Goal: Transaction & Acquisition: Obtain resource

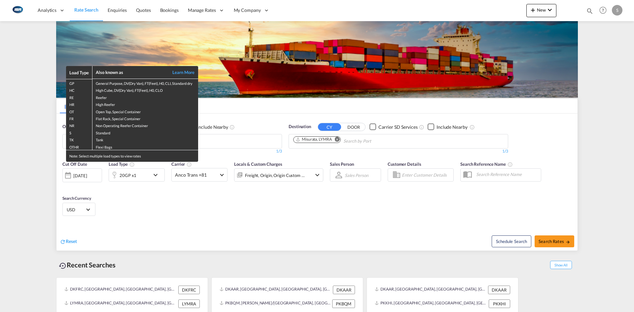
click at [157, 175] on div "Load Type Also known as Learn More GP General Purpose, DV(Dry Van), FT(Feet), H…" at bounding box center [317, 156] width 634 height 312
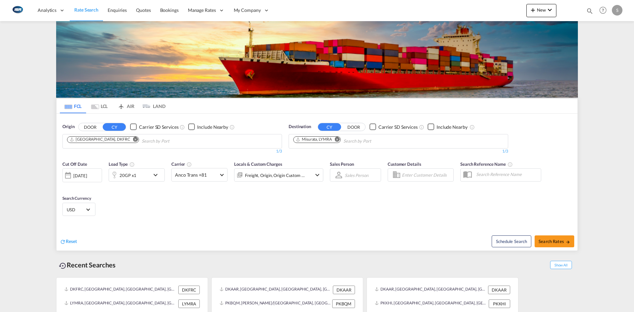
click at [157, 175] on md-icon "icon-chevron-down" at bounding box center [157, 175] width 11 height 8
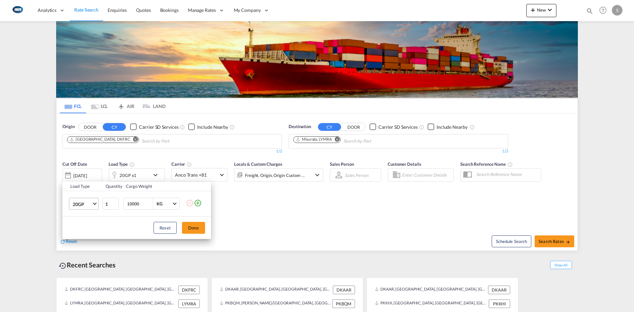
click at [93, 203] on span "Choose: \a20GP" at bounding box center [95, 203] width 4 height 4
click at [91, 233] on md-option "40HC" at bounding box center [89, 236] width 45 height 16
click at [188, 228] on button "Done" at bounding box center [193, 228] width 23 height 12
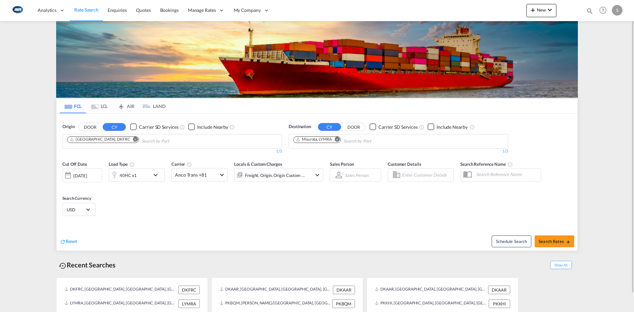
click at [339, 140] on md-icon "Remove" at bounding box center [337, 139] width 5 height 5
click at [339, 140] on input "Chips input." at bounding box center [324, 141] width 63 height 11
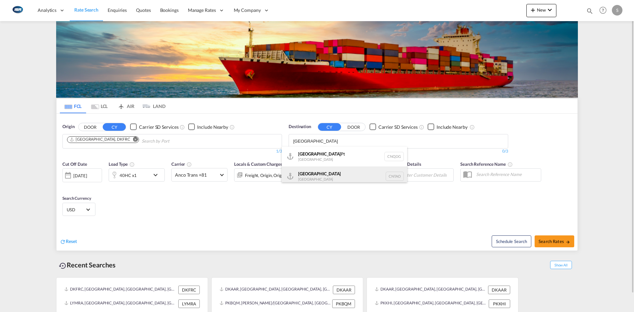
type input "[GEOGRAPHIC_DATA]"
click at [323, 171] on div "Qingdao [GEOGRAPHIC_DATA] [GEOGRAPHIC_DATA]" at bounding box center [344, 176] width 125 height 20
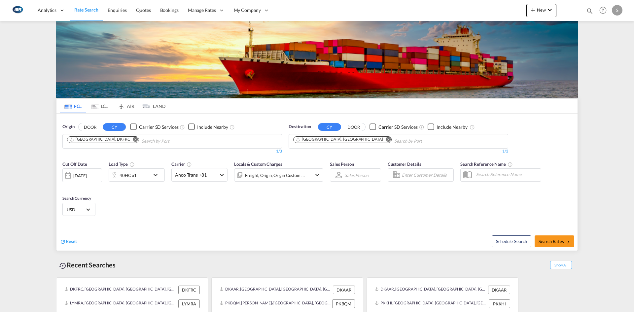
click at [359, 140] on body "Analytics Reports Dashboard Rate Search Enquiries Quotes Bookings" at bounding box center [317, 156] width 634 height 312
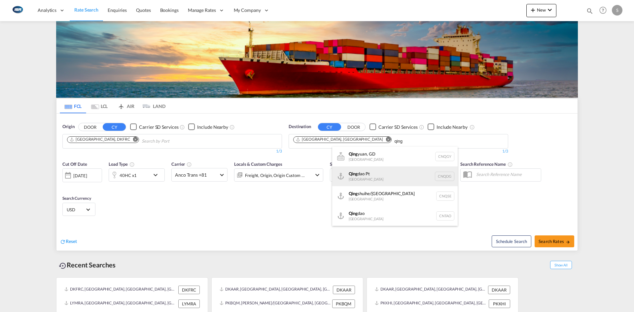
type input "qing"
click at [378, 175] on div "[PERSON_NAME] Pt China CNQDG" at bounding box center [394, 176] width 125 height 20
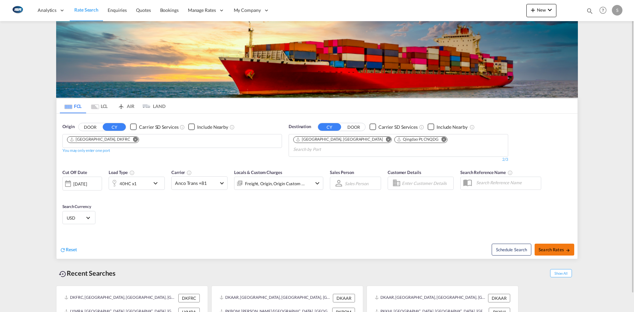
click at [555, 247] on span "Search Rates" at bounding box center [554, 249] width 32 height 5
type input "DKFRC to [GEOGRAPHIC_DATA],CNQDG / [DATE]"
